Goal: Task Accomplishment & Management: Manage account settings

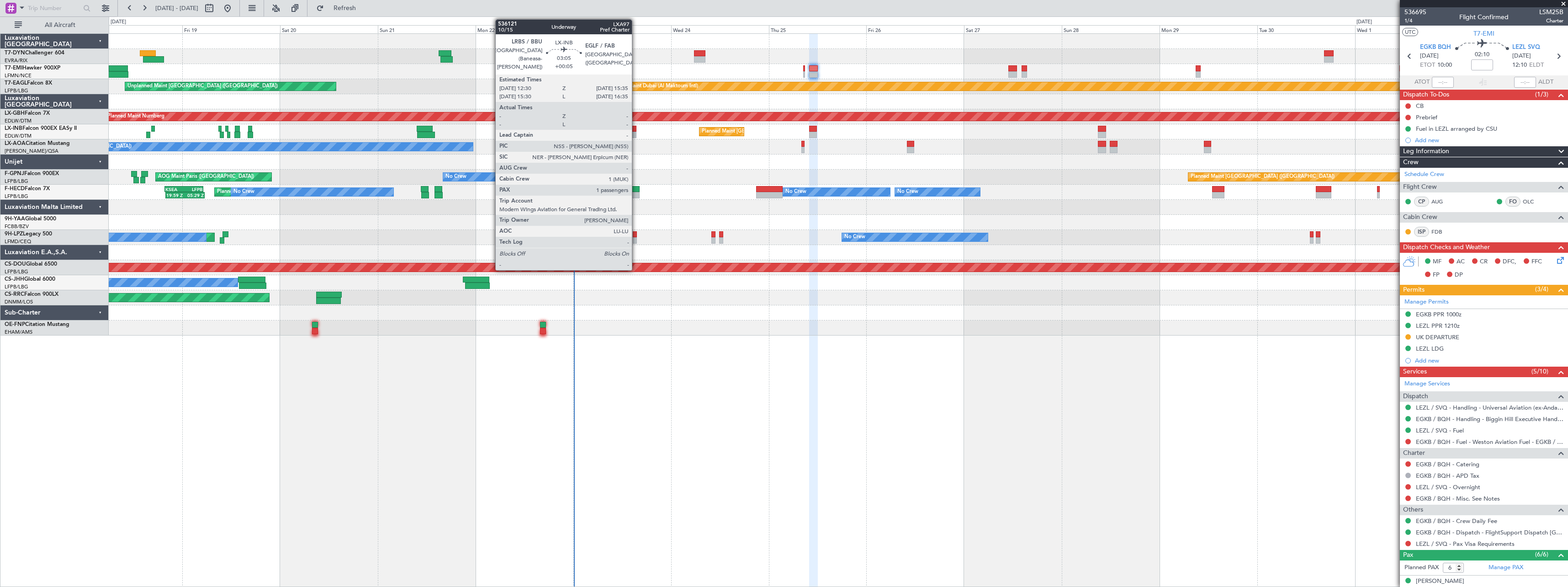
click at [634, 128] on div at bounding box center [630, 128] width 13 height 6
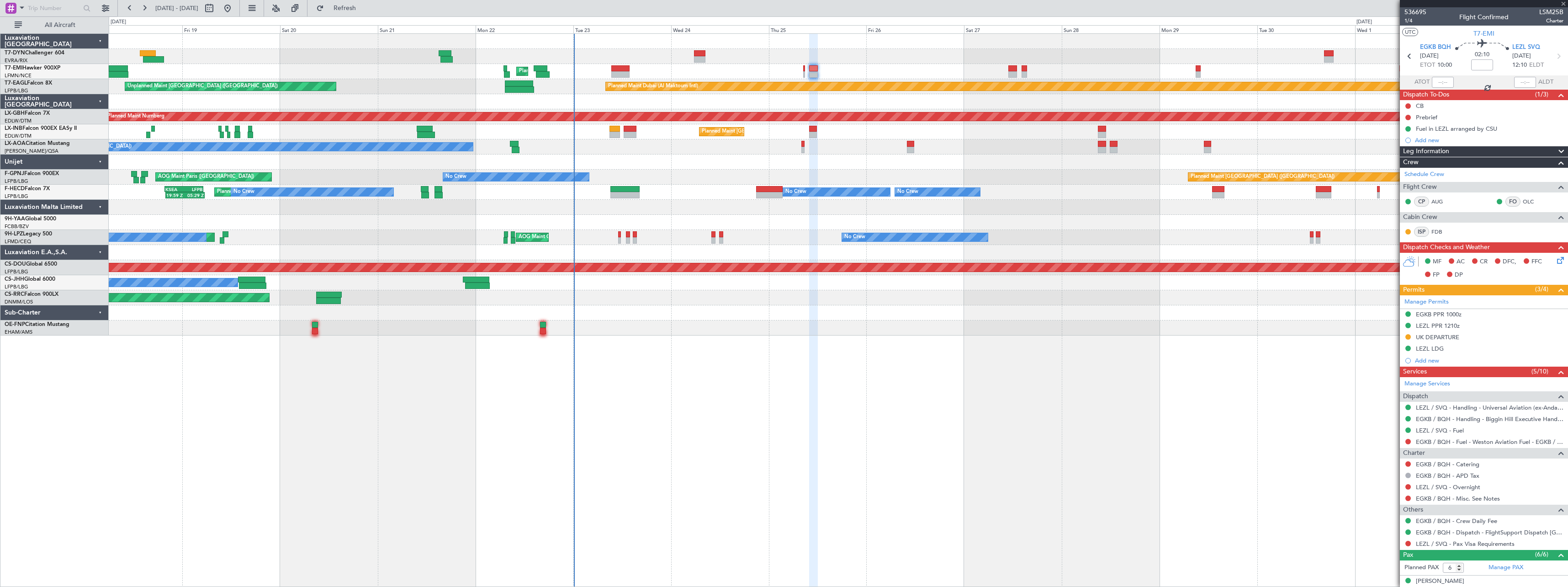
type input "+00:05"
type input "1"
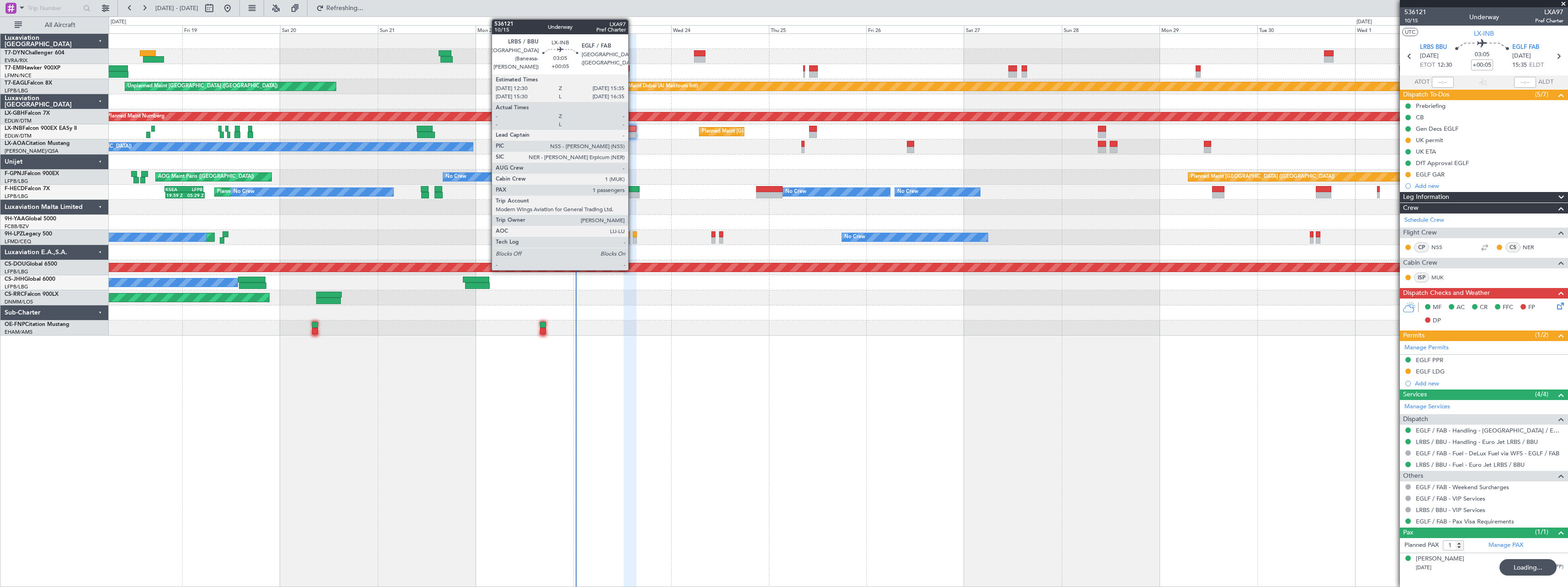
click at [632, 128] on div at bounding box center [630, 128] width 13 height 6
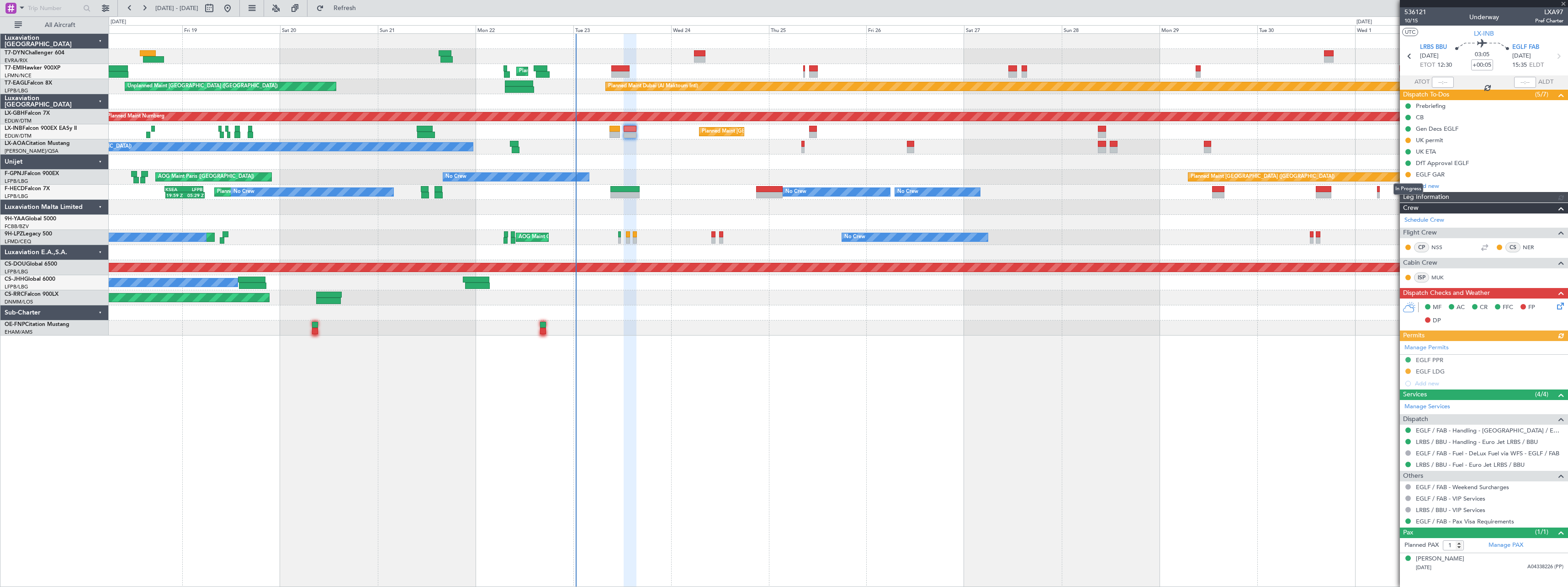
click at [1407, 177] on mat-tooltip-component "In Progress" at bounding box center [1407, 189] width 42 height 24
click at [1407, 175] on button at bounding box center [1408, 175] width 5 height 5
click at [1397, 215] on span "Completed" at bounding box center [1411, 214] width 30 height 9
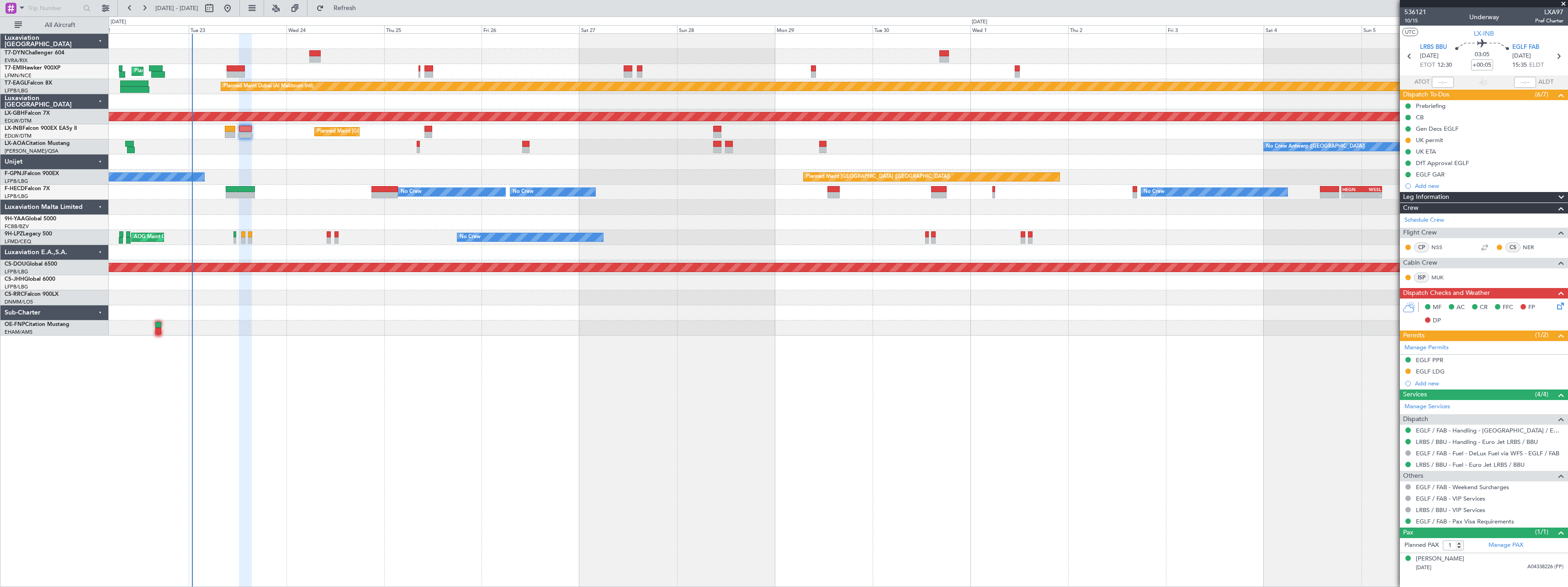
click at [628, 335] on div "Planned Maint [GEOGRAPHIC_DATA] Planned Maint [GEOGRAPHIC_DATA] (Al Maktoum Int…" at bounding box center [838, 185] width 1459 height 302
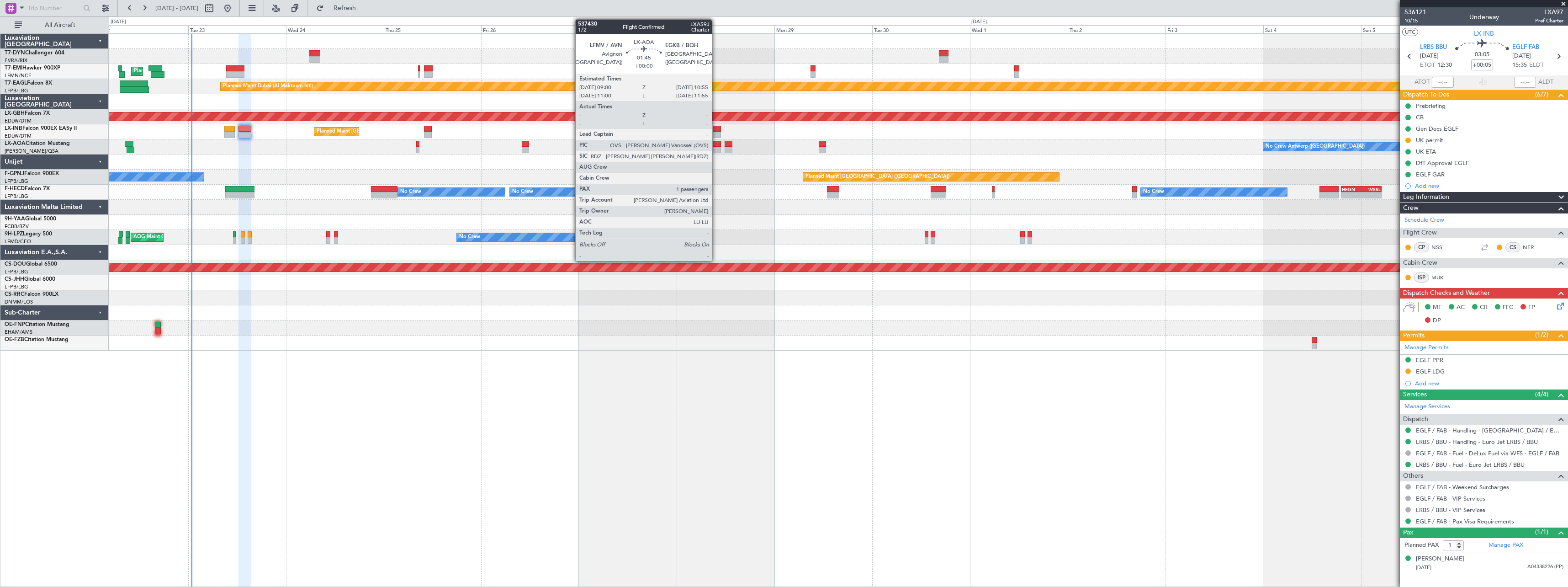
click at [716, 145] on div at bounding box center [716, 144] width 8 height 6
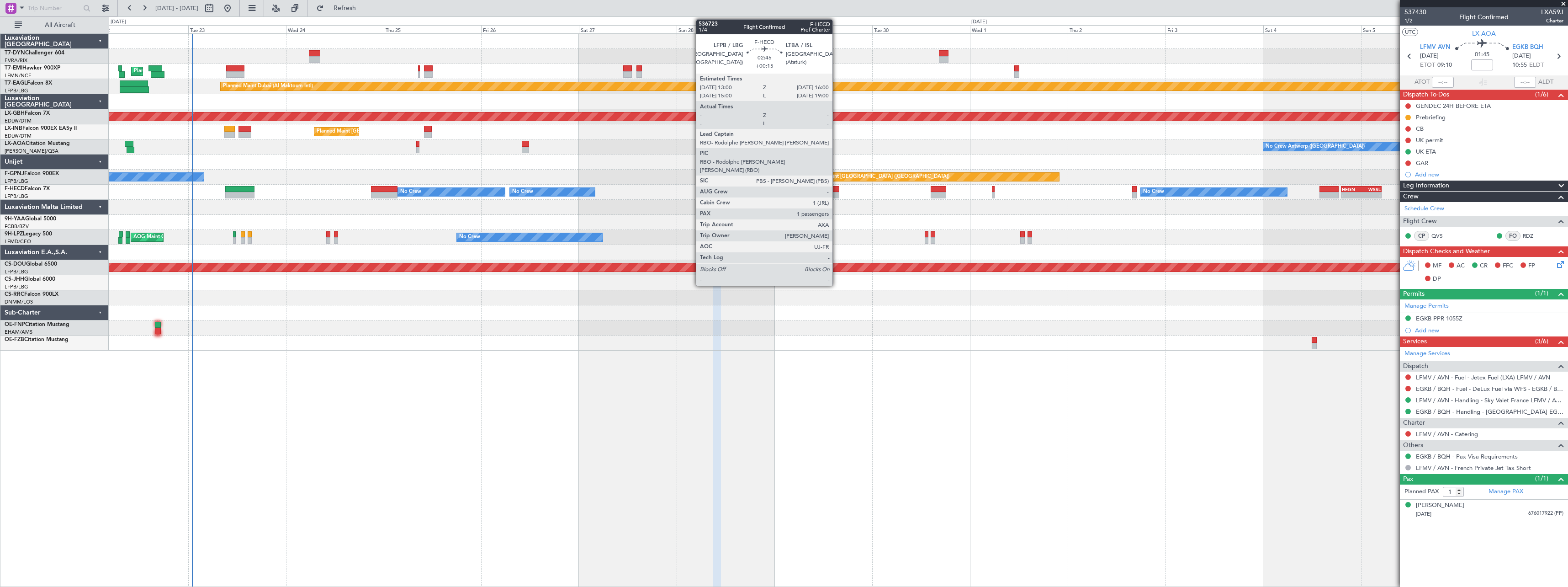
click at [836, 194] on div at bounding box center [833, 194] width 13 height 6
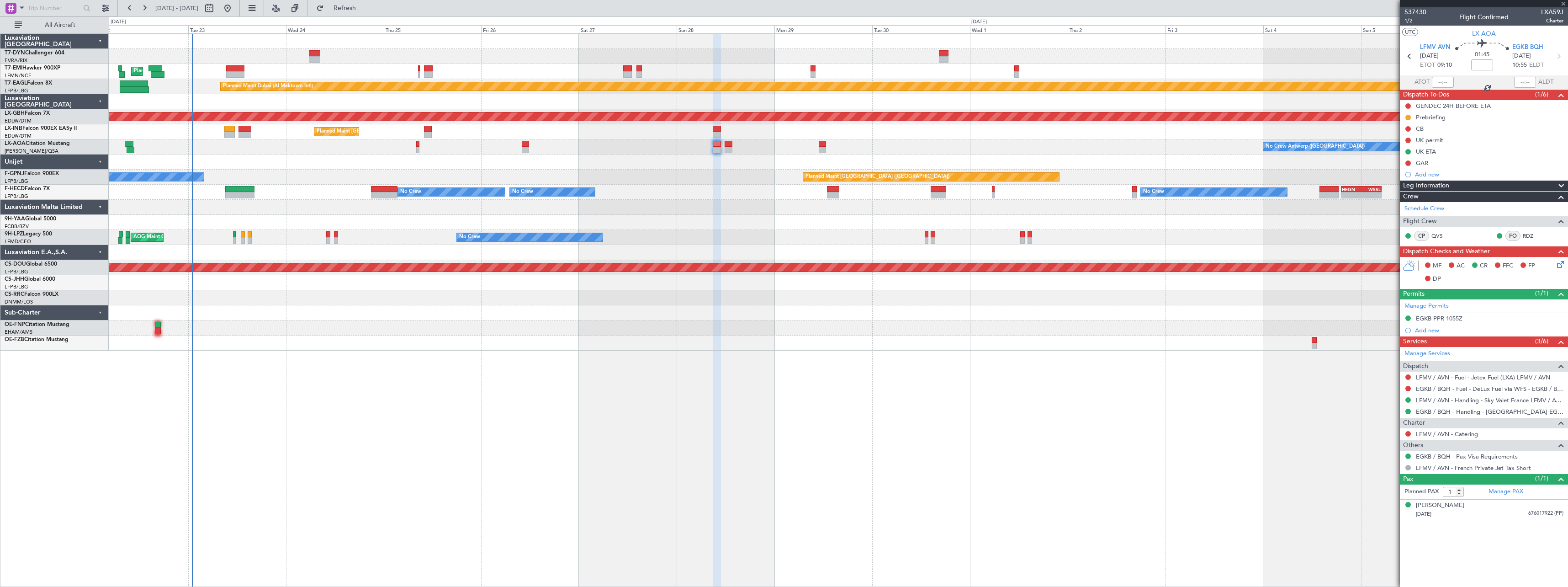
type input "+00:15"
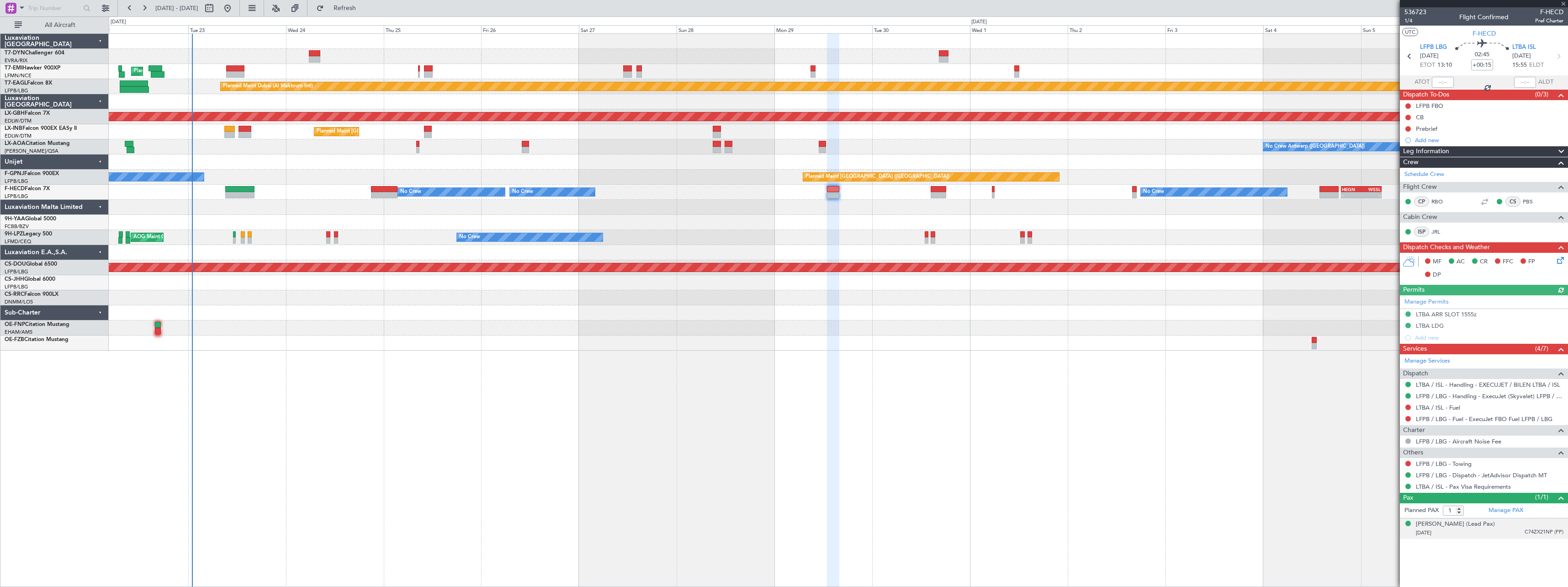
click at [1504, 529] on div "[DATE] C74ZX21NP (PP)" at bounding box center [1488, 533] width 147 height 9
click at [1467, 524] on div "[PERSON_NAME] (Lead Pax)" at bounding box center [1454, 525] width 79 height 9
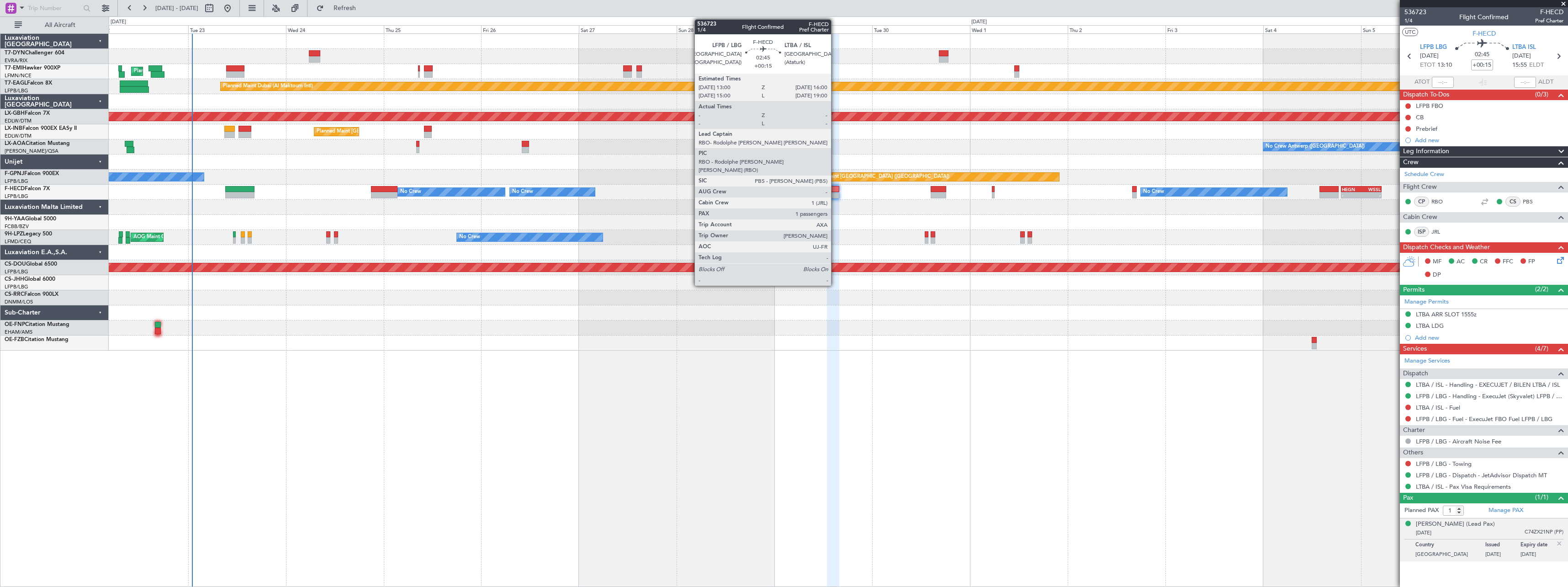
click at [835, 188] on div at bounding box center [833, 189] width 13 height 6
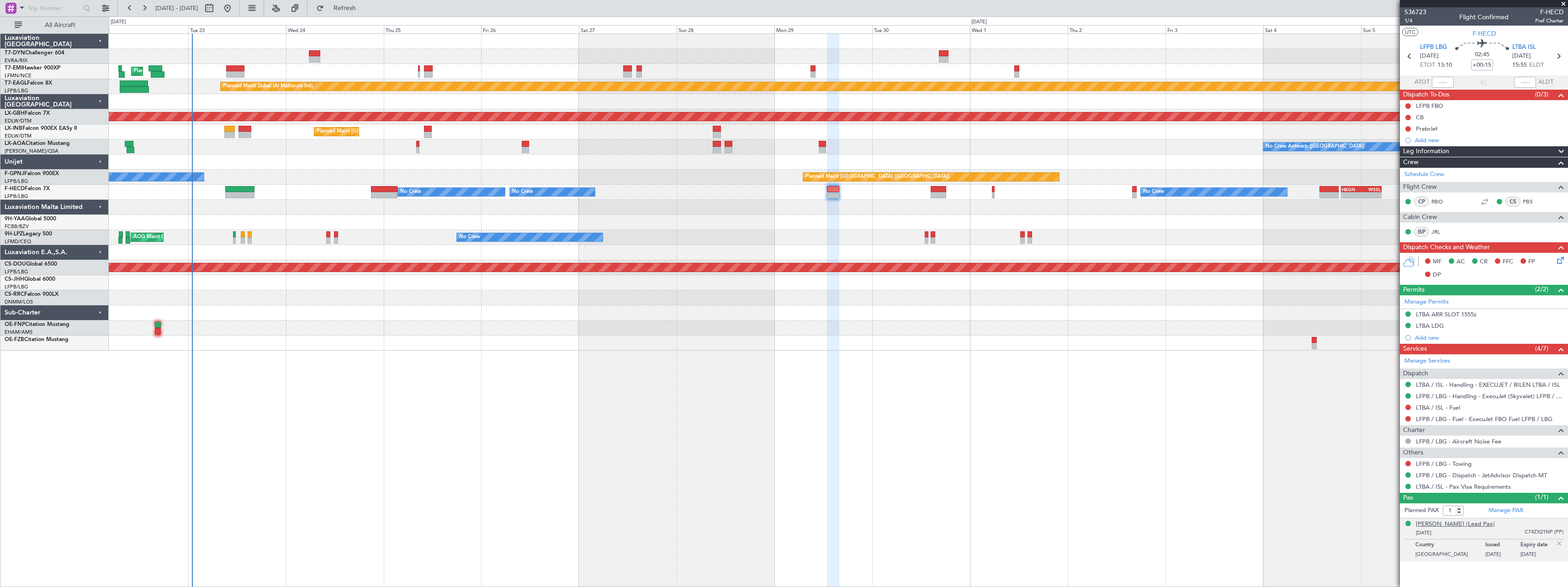
click at [1441, 523] on div "[PERSON_NAME] (Lead Pax)" at bounding box center [1454, 525] width 79 height 9
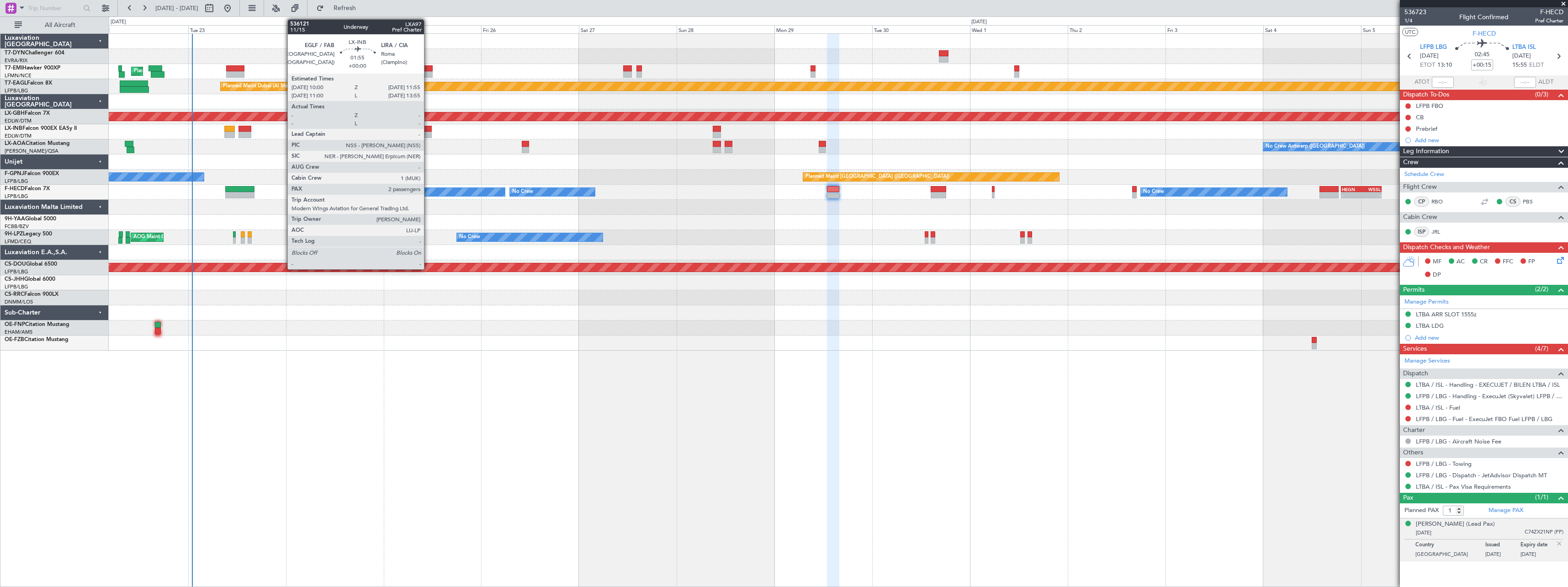
click at [428, 133] on div at bounding box center [427, 135] width 8 height 6
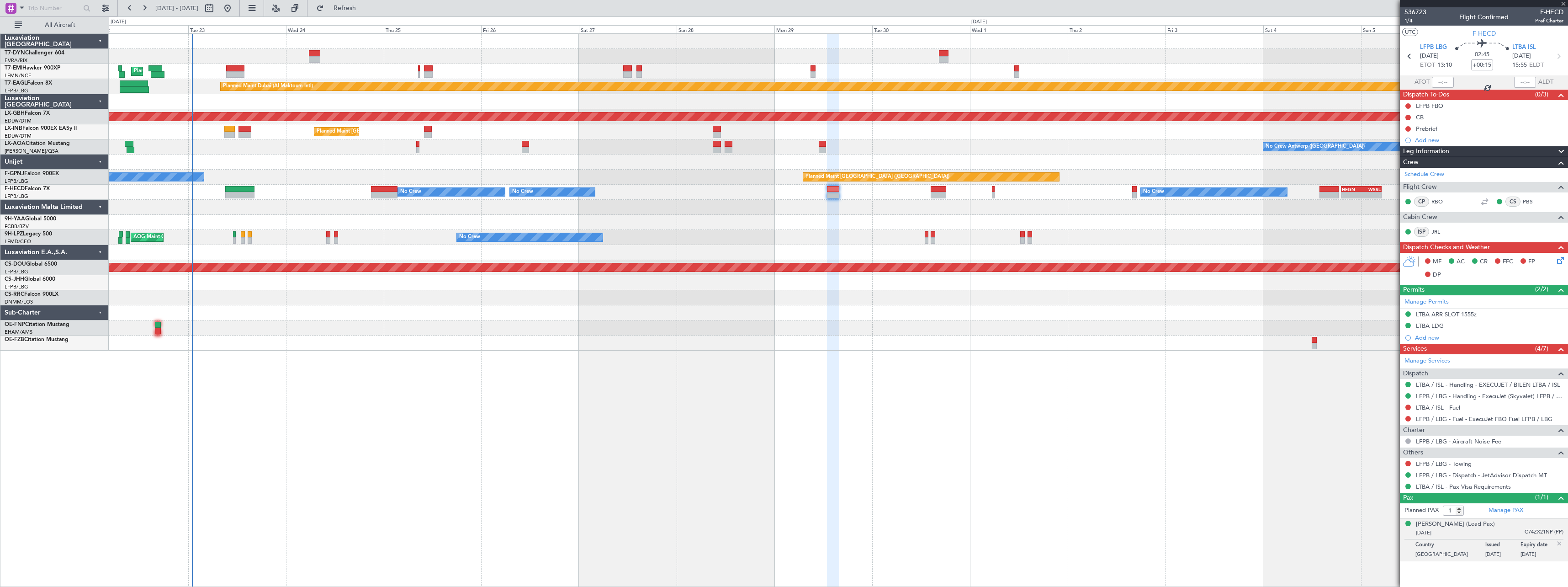
type input "2"
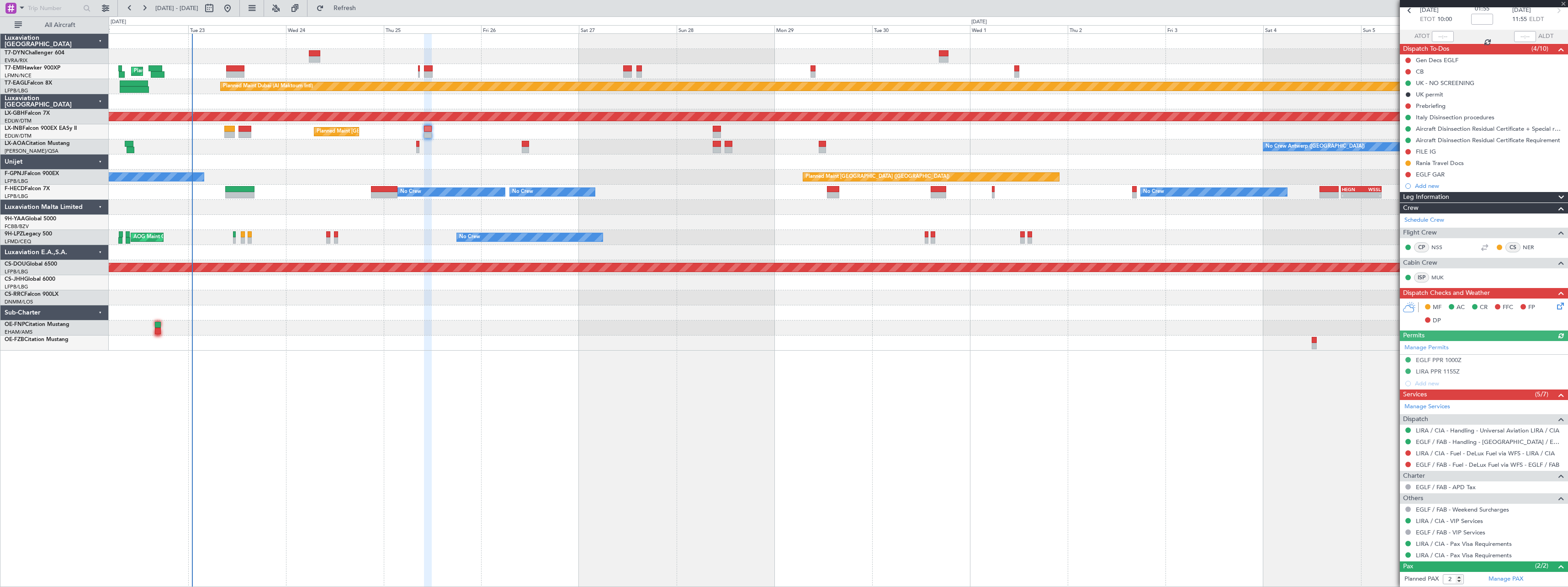
scroll to position [87, 0]
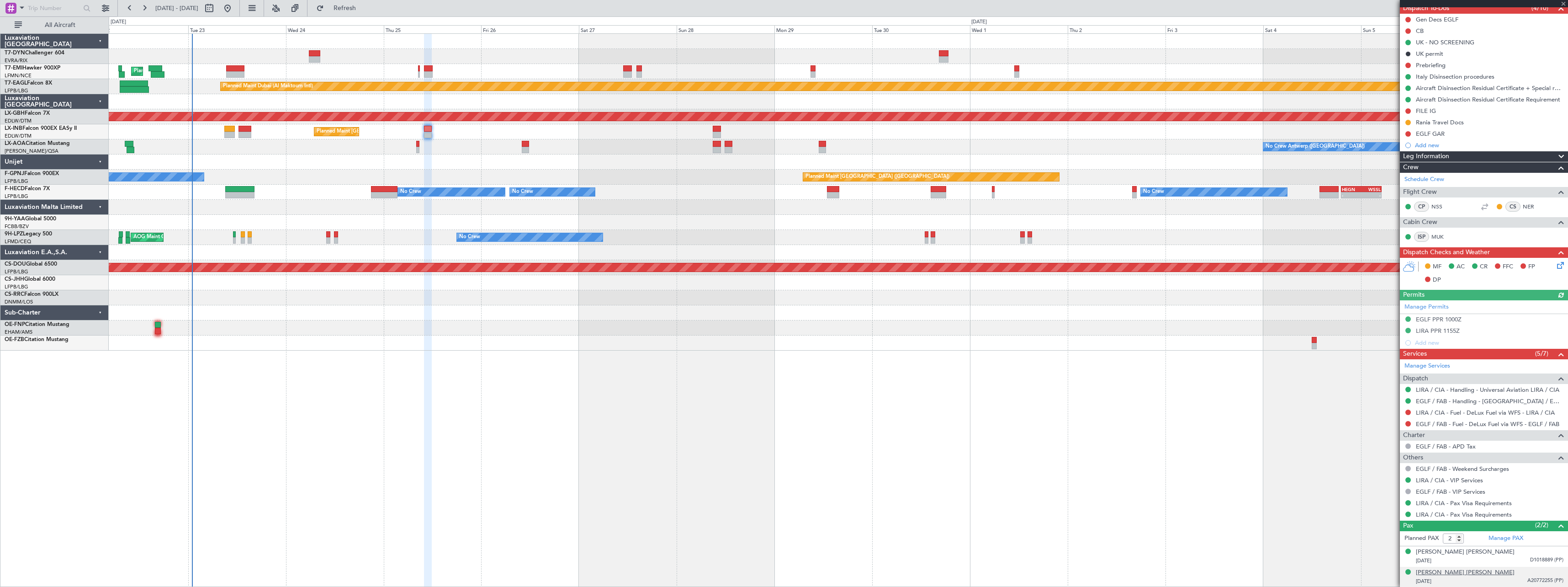
click at [1462, 575] on div "[PERSON_NAME] [PERSON_NAME]" at bounding box center [1464, 573] width 99 height 9
click at [1465, 573] on div "[PERSON_NAME] [PERSON_NAME]" at bounding box center [1464, 573] width 99 height 9
click at [1452, 573] on div "[PERSON_NAME] [PERSON_NAME]" at bounding box center [1464, 573] width 99 height 9
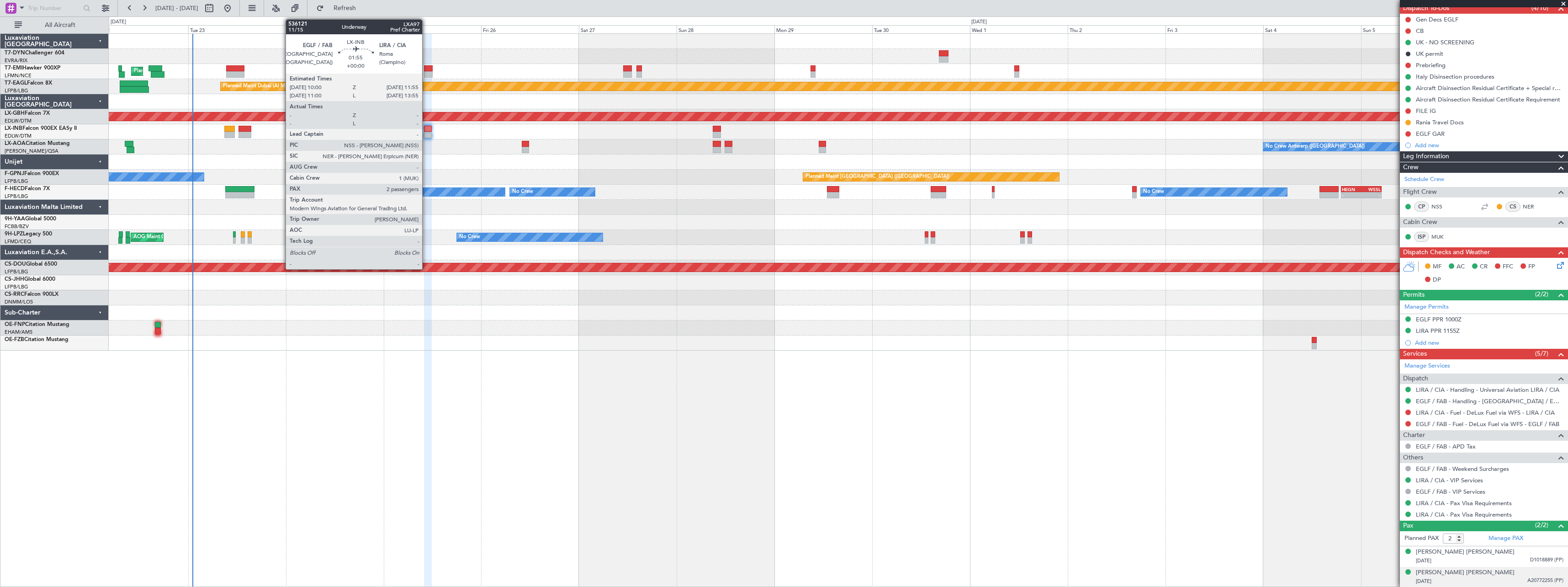
click at [427, 131] on div at bounding box center [427, 128] width 8 height 6
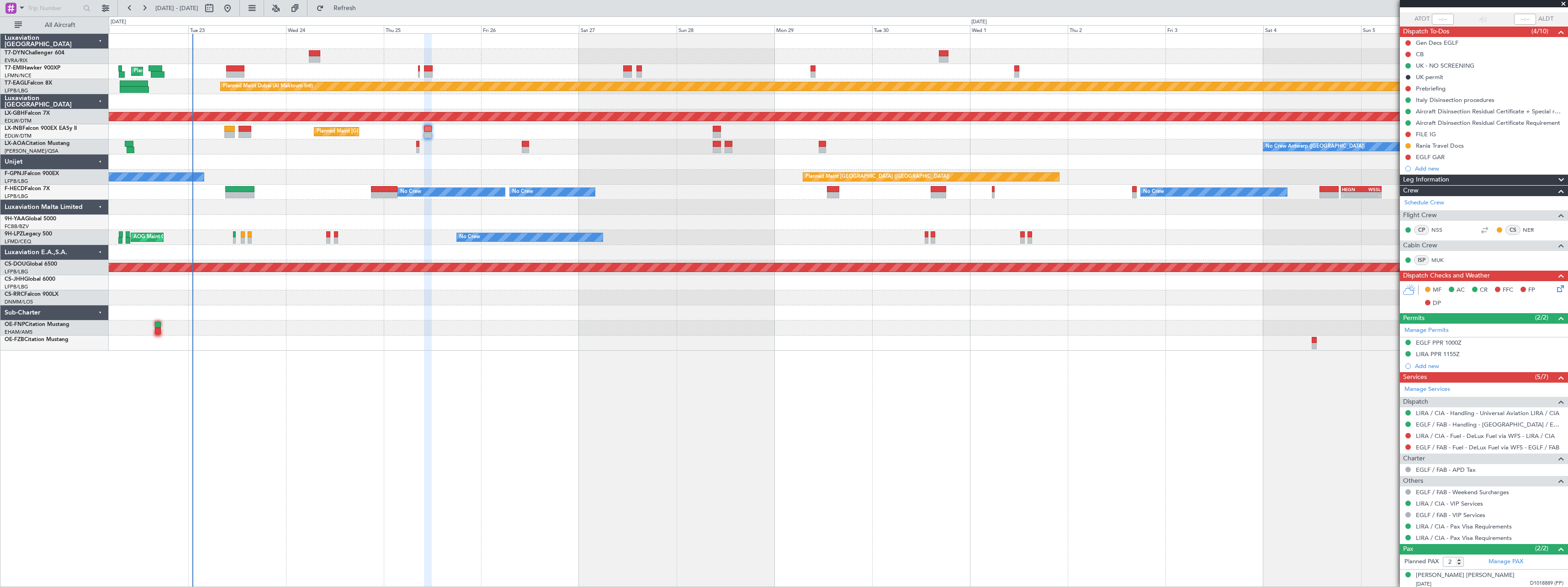
scroll to position [0, 0]
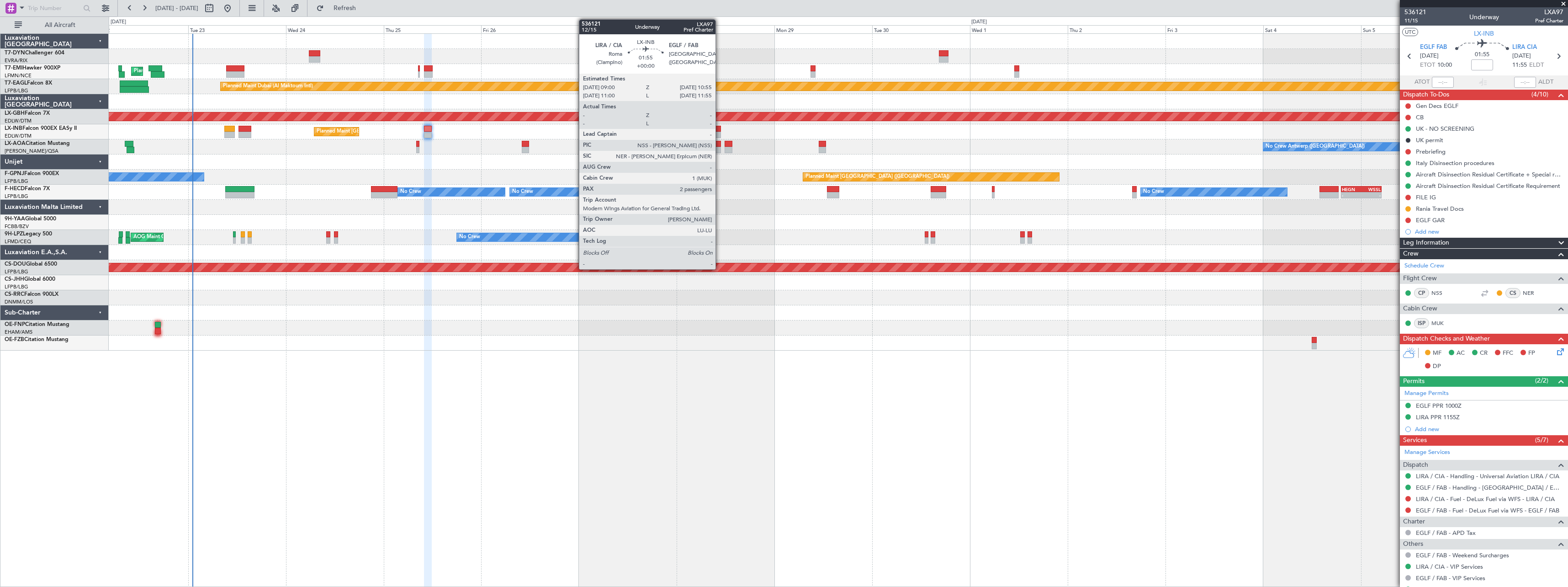
click at [719, 128] on div at bounding box center [716, 128] width 8 height 6
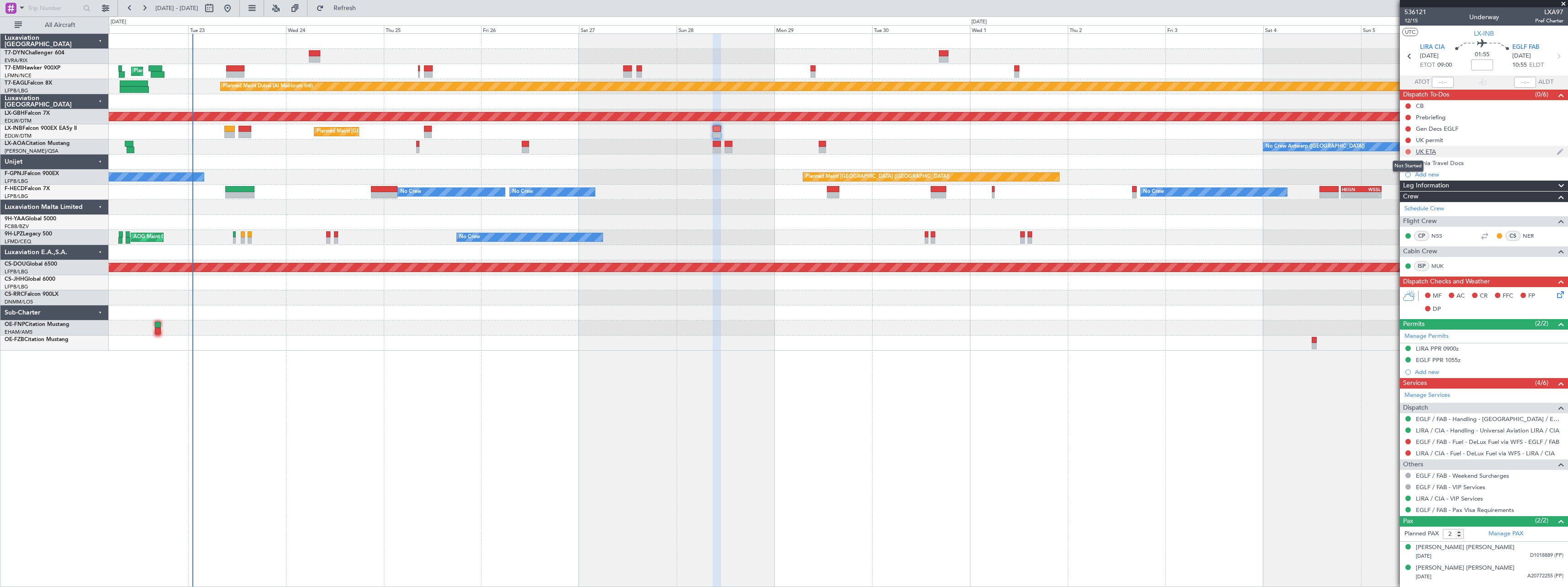
click at [1407, 152] on button at bounding box center [1408, 152] width 5 height 5
click at [1401, 190] on span "Completed" at bounding box center [1412, 192] width 30 height 9
click at [1499, 554] on div "[DATE] D1018889 (PP)" at bounding box center [1488, 556] width 147 height 9
click at [1488, 550] on div "[PERSON_NAME] [PERSON_NAME]" at bounding box center [1464, 547] width 99 height 9
click at [1408, 150] on button at bounding box center [1408, 152] width 5 height 5
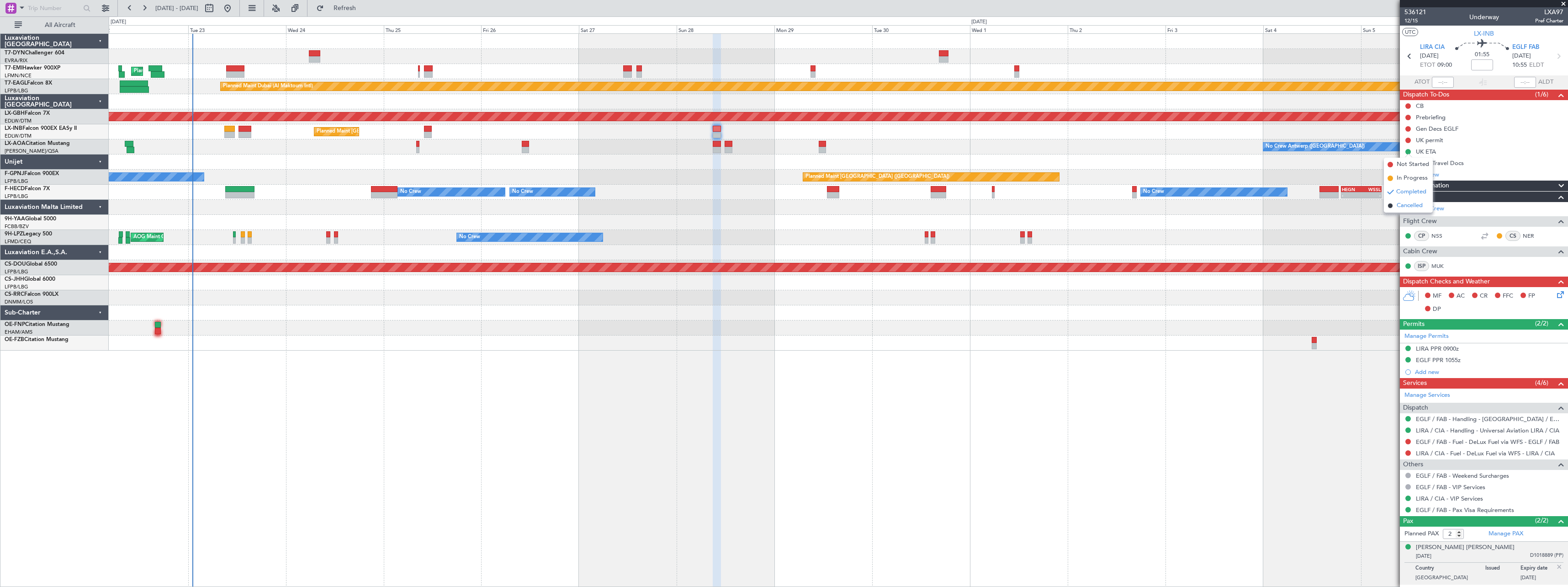
click at [1389, 207] on span at bounding box center [1390, 205] width 5 height 5
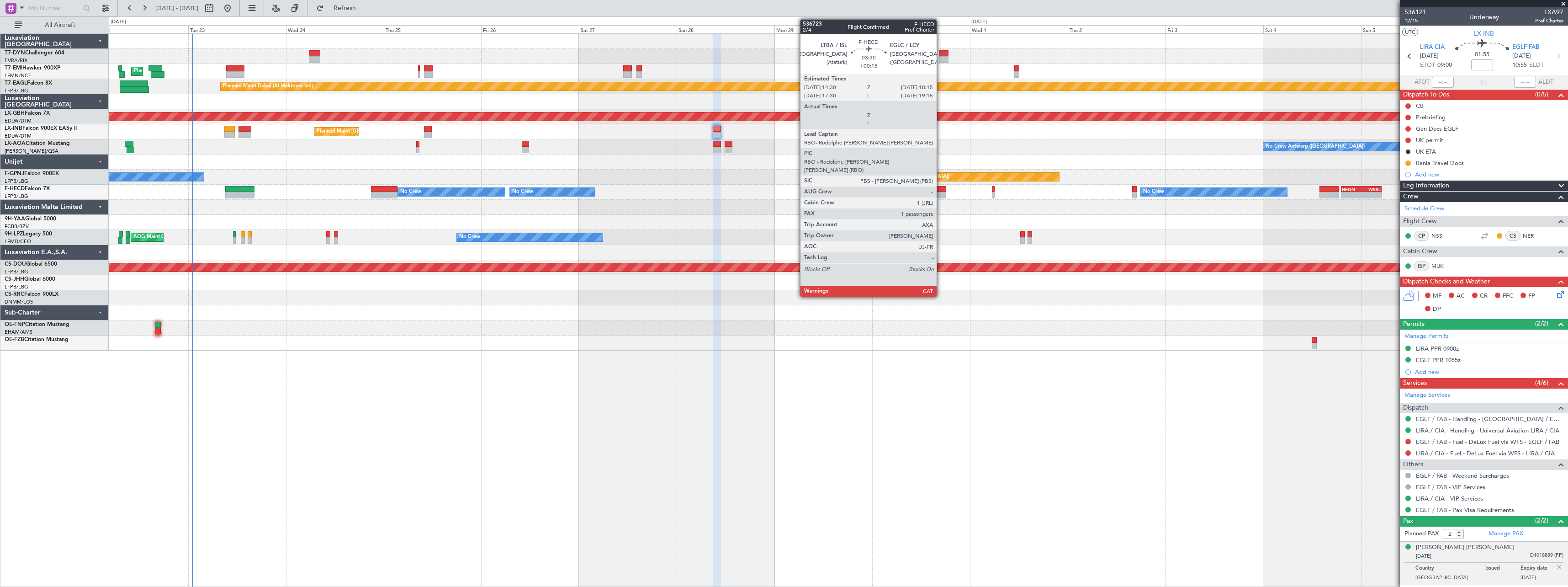
click at [941, 191] on div at bounding box center [938, 189] width 15 height 6
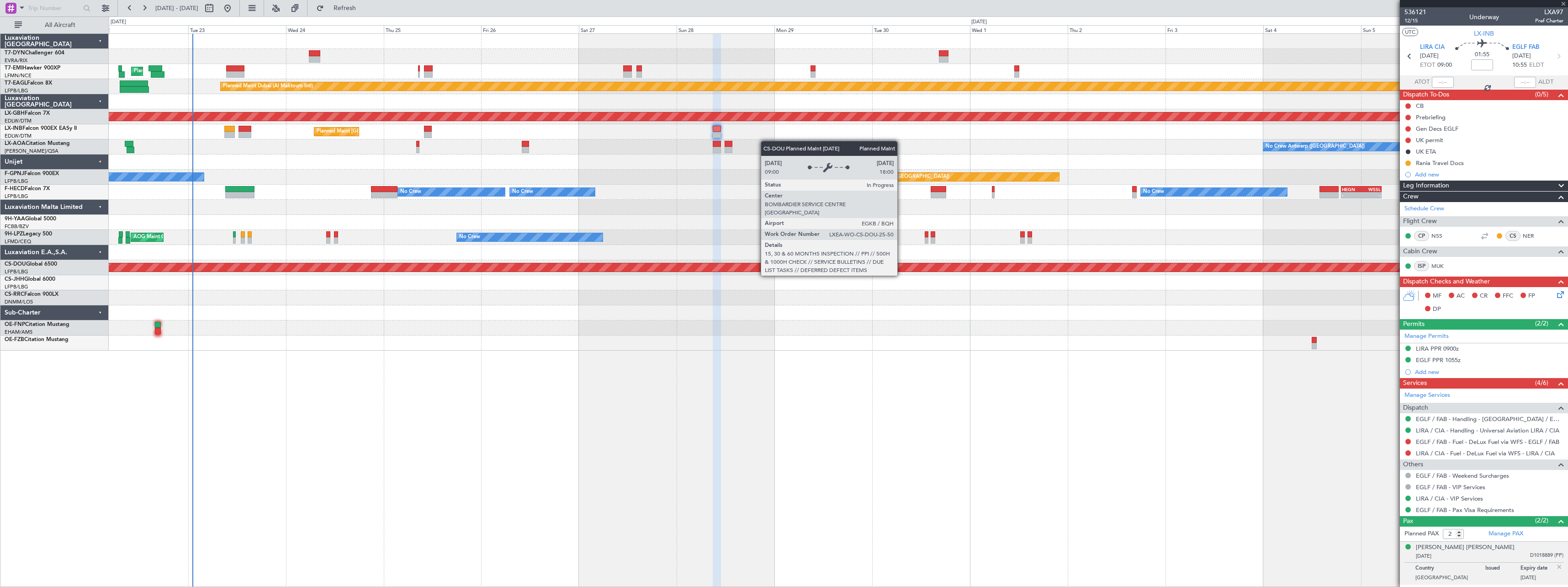
type input "+00:15"
type input "1"
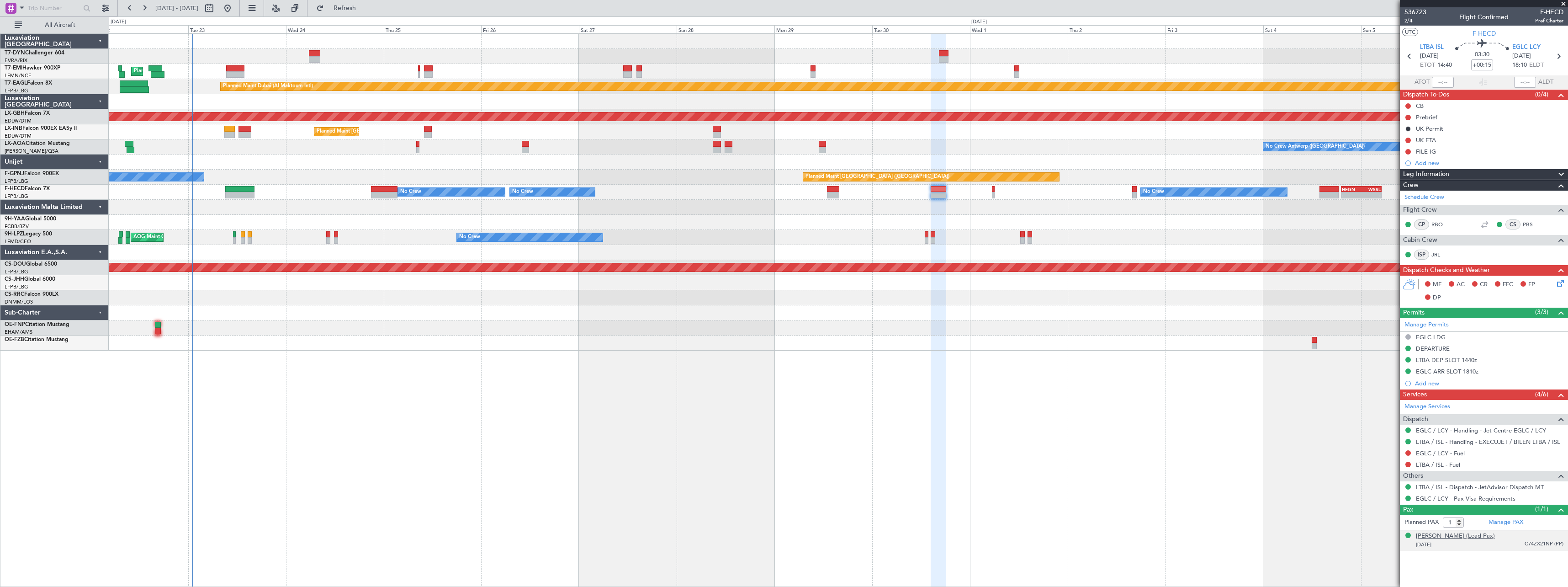
click at [1467, 536] on div "[PERSON_NAME] (Lead Pax)" at bounding box center [1454, 536] width 79 height 9
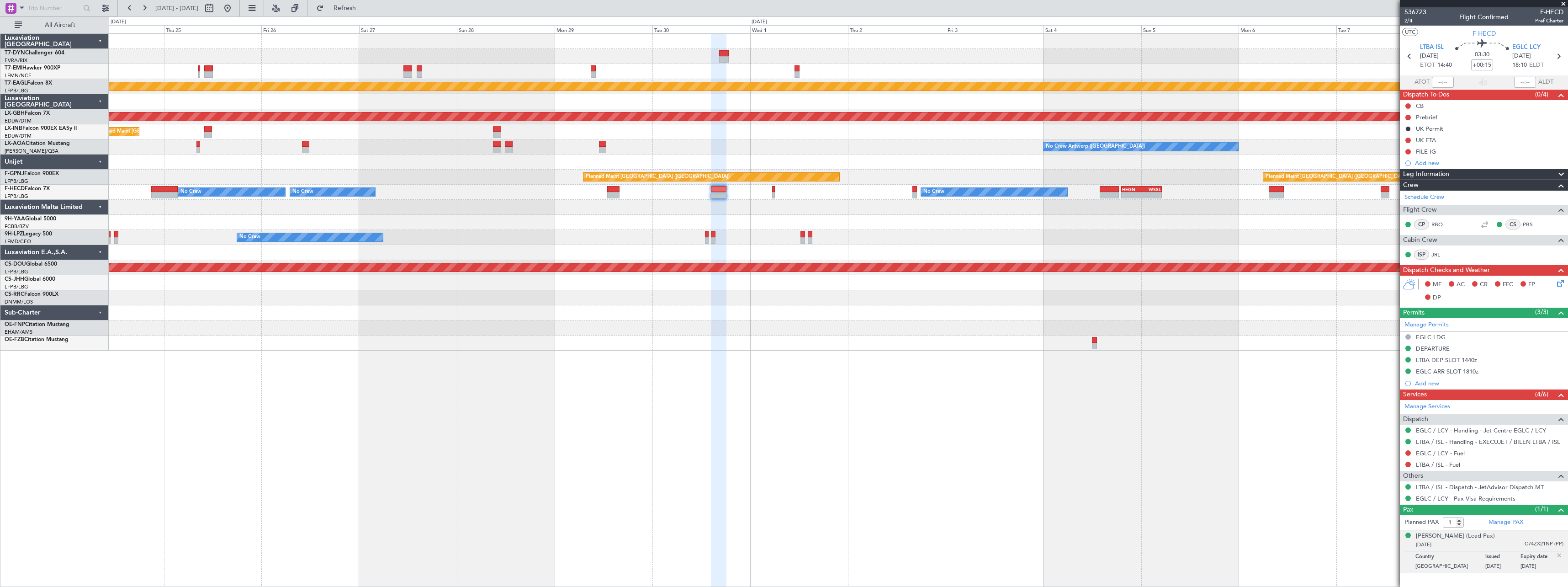
click at [866, 231] on div "No Crew AOG Maint Cannes ([GEOGRAPHIC_DATA])" at bounding box center [838, 237] width 1459 height 15
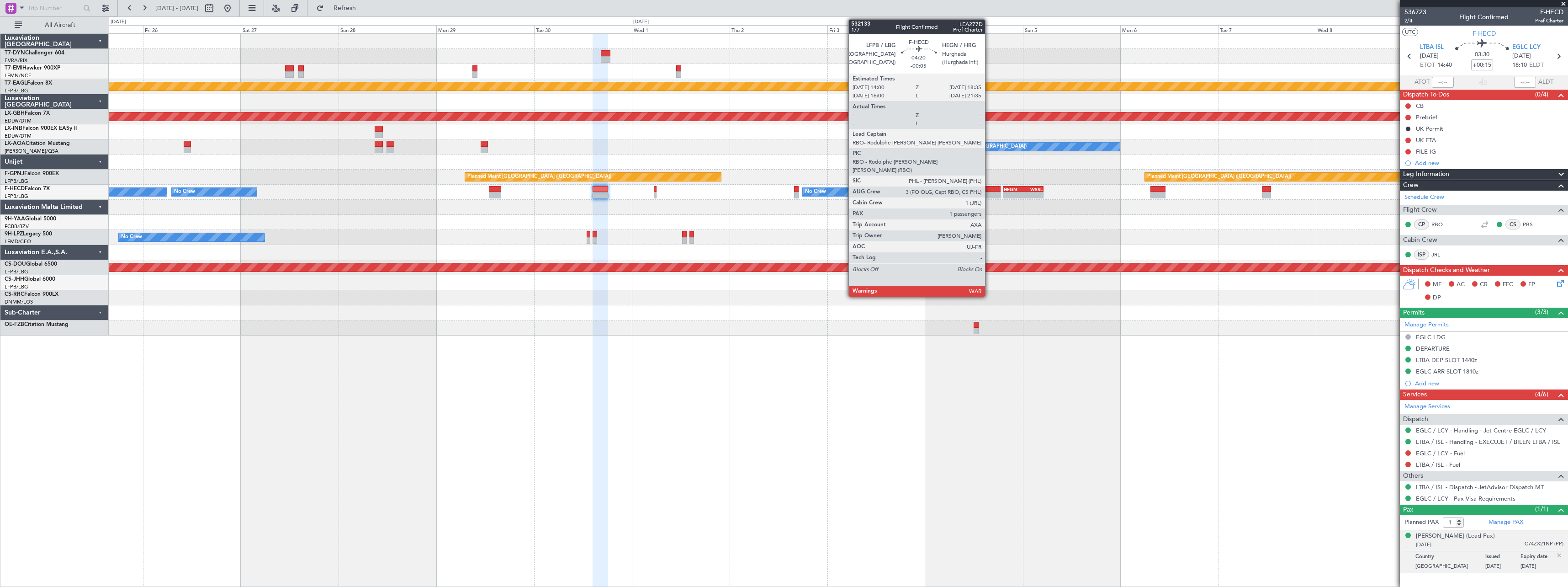
click at [989, 190] on div at bounding box center [991, 189] width 19 height 6
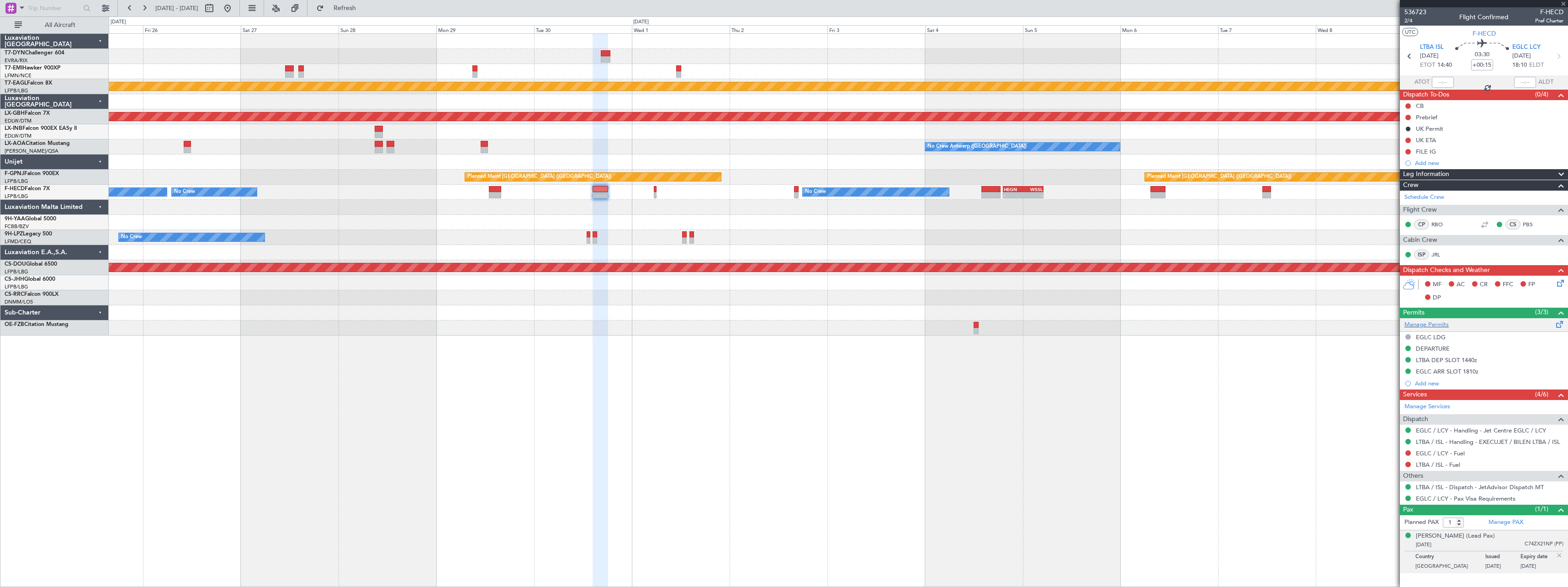
type input "-00:05"
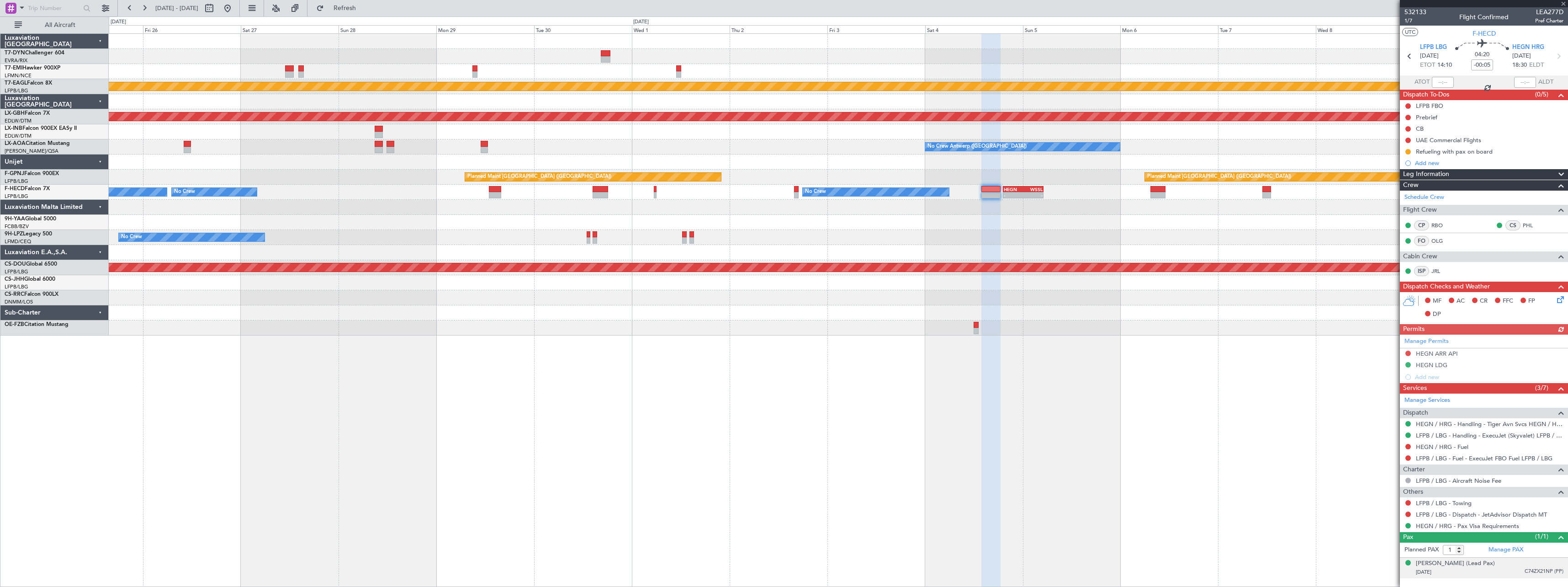
click at [1495, 573] on div "[DATE] C74ZX21NP (PP)" at bounding box center [1488, 573] width 147 height 9
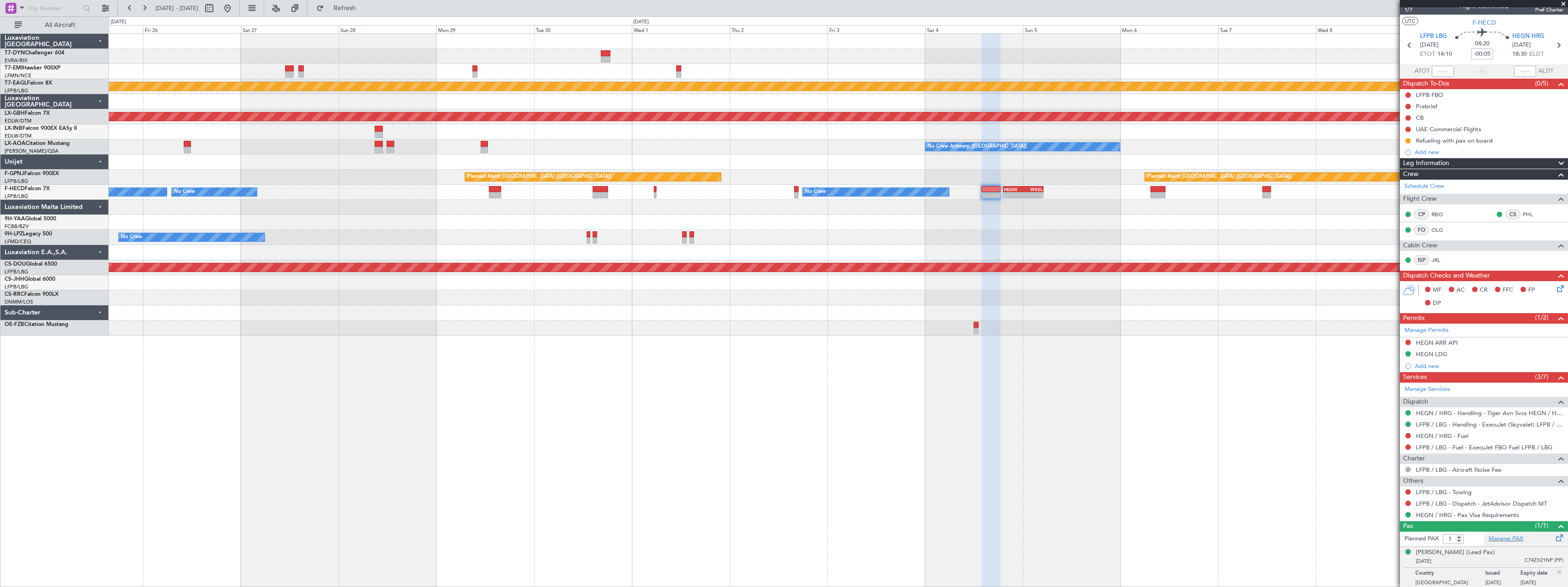
scroll to position [14, 0]
